Goal: Information Seeking & Learning: Learn about a topic

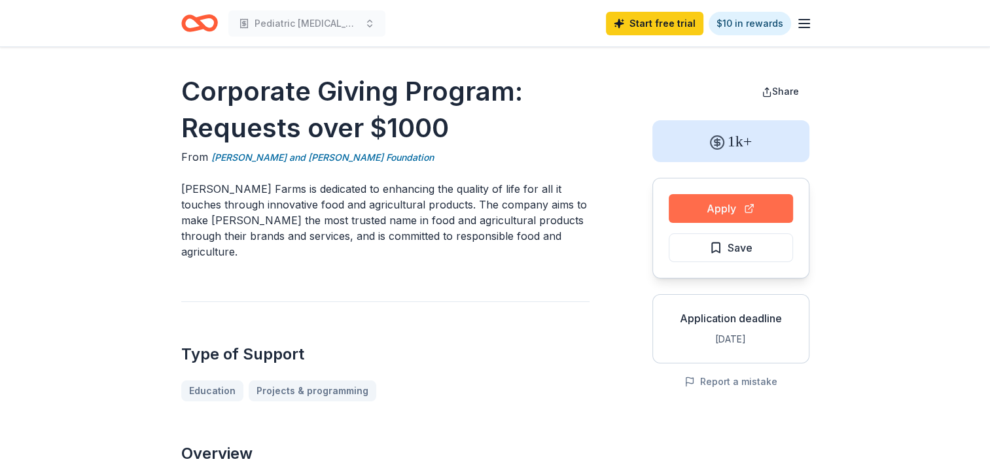
click at [737, 213] on button "Apply" at bounding box center [731, 208] width 124 height 29
